Goal: Use online tool/utility: Utilize a website feature to perform a specific function

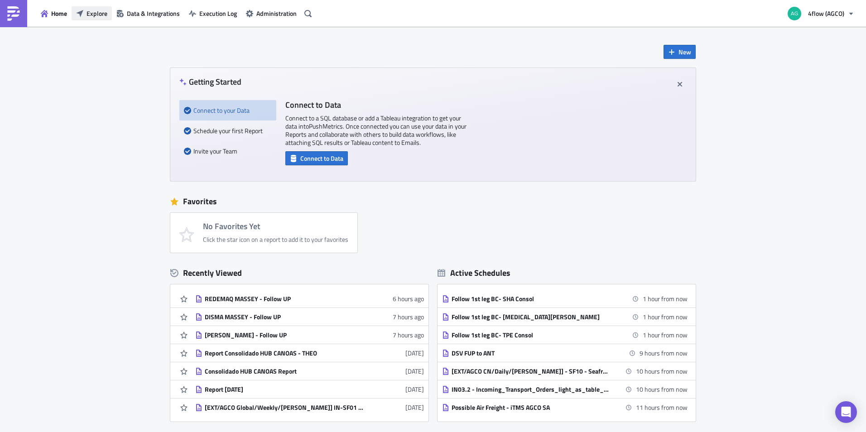
click at [96, 12] on span "Explore" at bounding box center [97, 14] width 21 height 10
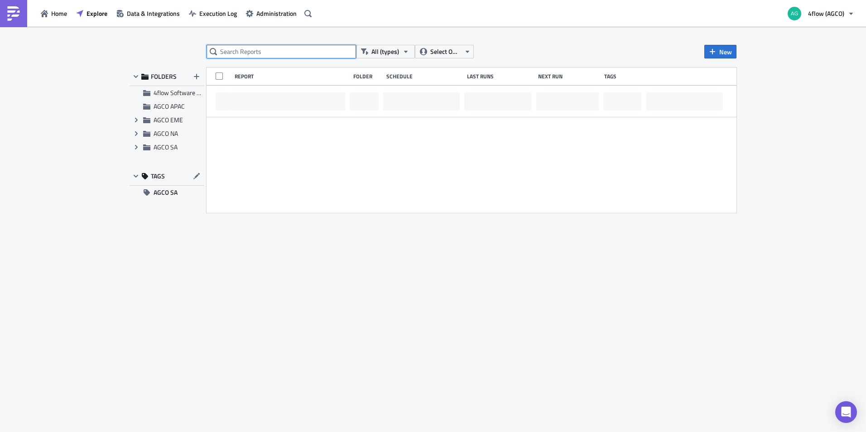
click at [245, 51] on input "text" at bounding box center [281, 52] width 149 height 14
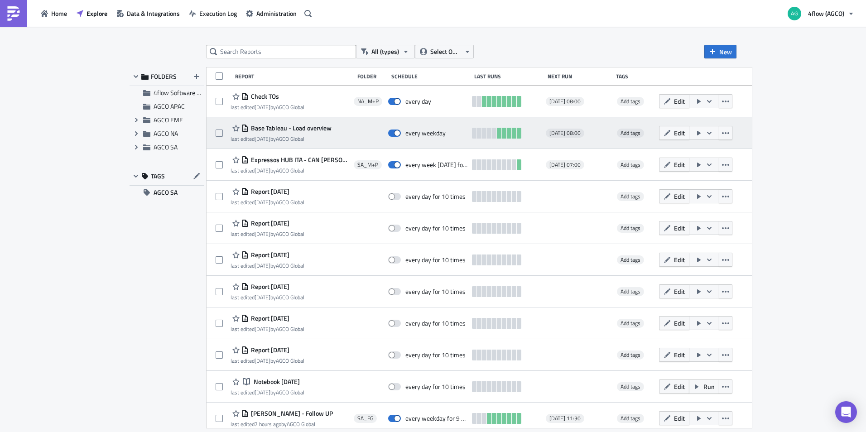
click at [275, 128] on span "Base Tableau - Load overview" at bounding box center [290, 128] width 83 height 8
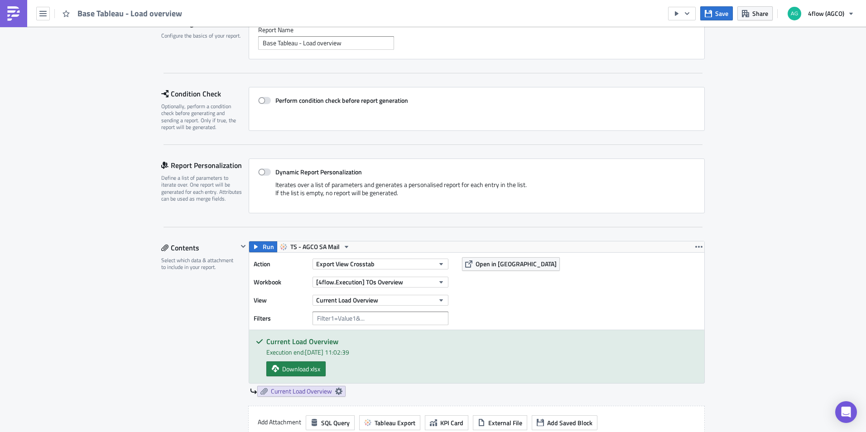
scroll to position [181, 0]
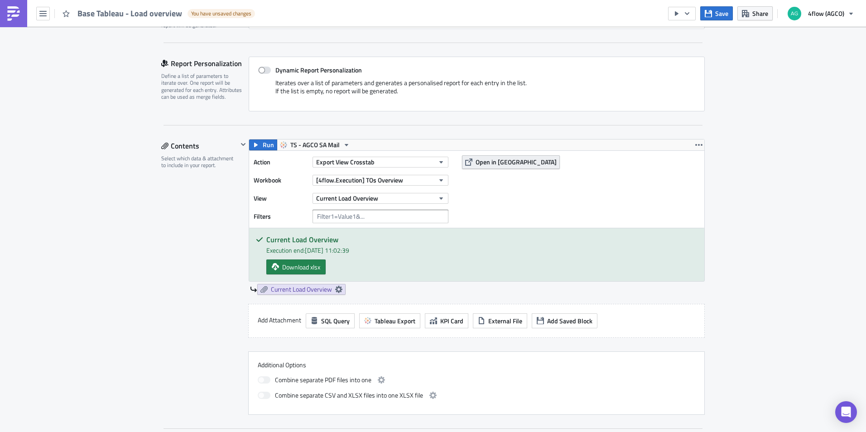
click at [489, 166] on span "Open in [GEOGRAPHIC_DATA]" at bounding box center [516, 162] width 81 height 10
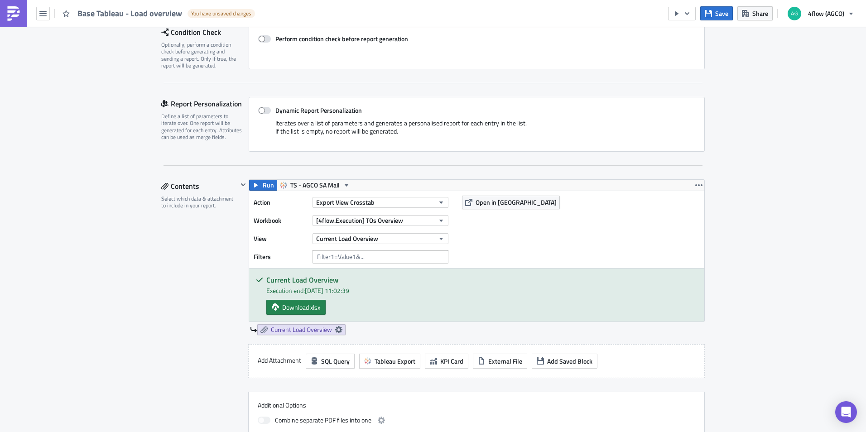
scroll to position [91, 0]
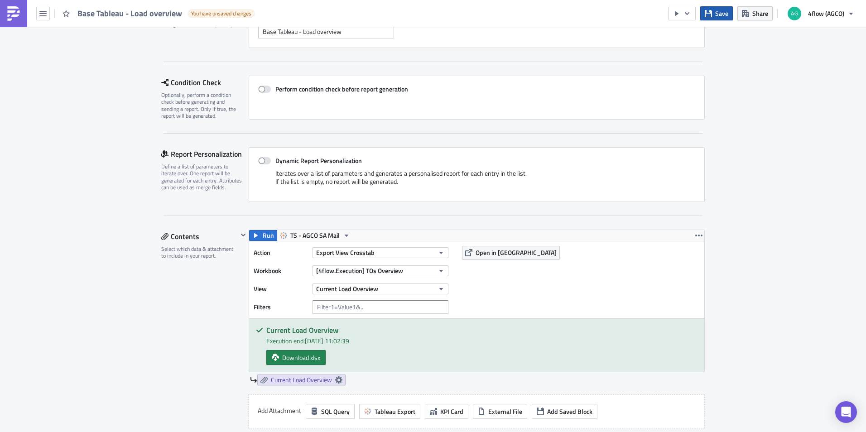
click at [723, 14] on span "Save" at bounding box center [721, 14] width 13 height 10
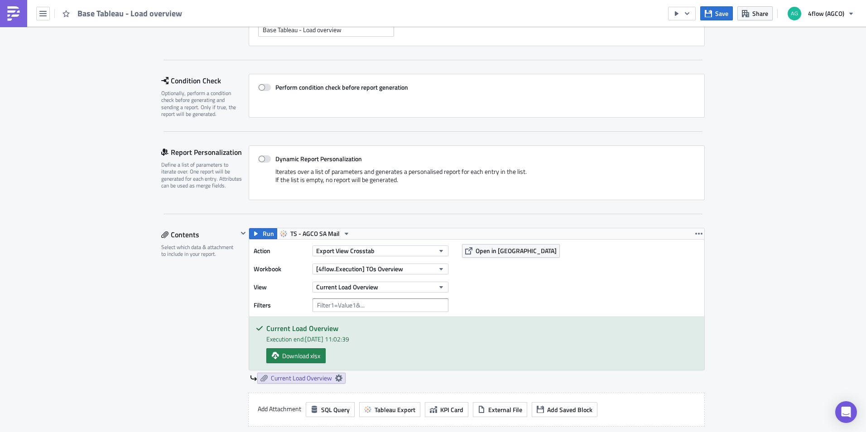
scroll to position [0, 0]
